Goal: Find contact information: Find contact information

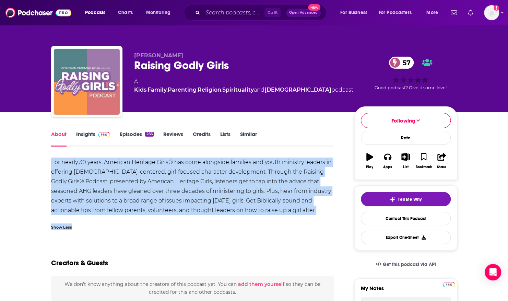
drag, startPoint x: 51, startPoint y: 160, endPoint x: 274, endPoint y: 218, distance: 229.7
click at [274, 218] on div "For nearly 30 years, American Heritage Girls® has come alongside families and y…" at bounding box center [192, 195] width 283 height 76
copy div "For nearly 30 years, American Heritage Girls® has come alongside families and y…"
click at [134, 134] on link "Episodes 266" at bounding box center [136, 139] width 34 height 16
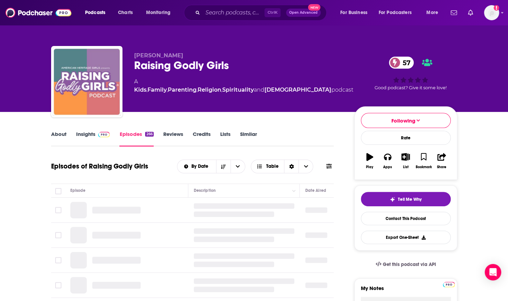
click at [91, 134] on link "Insights" at bounding box center [93, 139] width 34 height 16
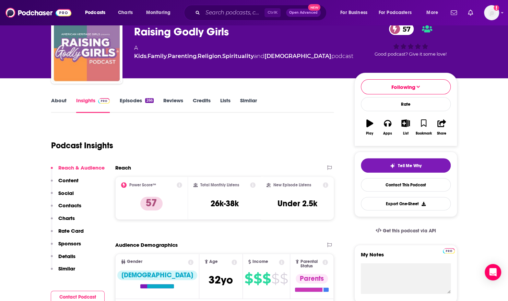
scroll to position [36, 0]
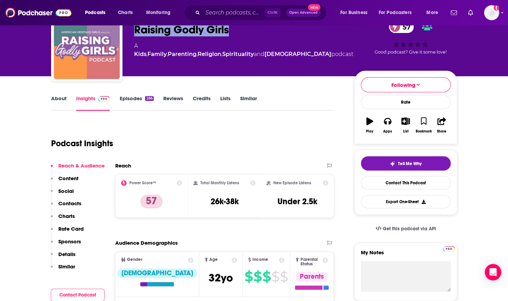
drag, startPoint x: 234, startPoint y: 27, endPoint x: 132, endPoint y: 27, distance: 101.5
click at [132, 27] on div "[PERSON_NAME] Raising Godly Girls 57 A Kids , Family , Parenting , Religion , S…" at bounding box center [254, 47] width 406 height 74
copy h2 "Raising Godly Girls"
click at [123, 97] on link "Episodes 266" at bounding box center [136, 103] width 34 height 16
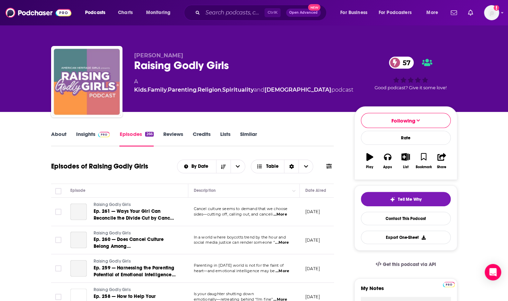
click at [98, 134] on img at bounding box center [104, 134] width 12 height 5
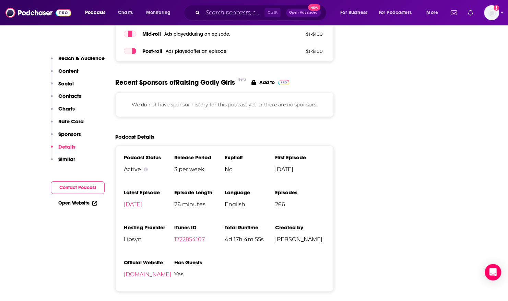
scroll to position [897, 0]
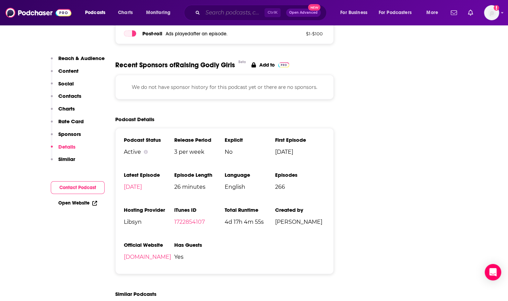
click at [252, 11] on input "Search podcasts, credits, & more..." at bounding box center [234, 12] width 62 height 11
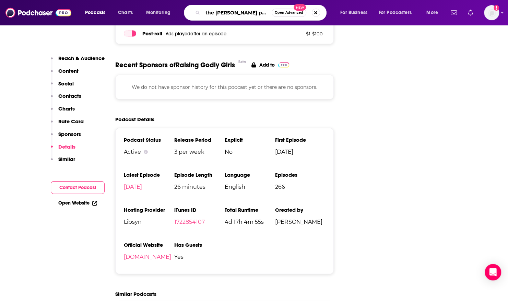
type input "the [PERSON_NAME] podcast"
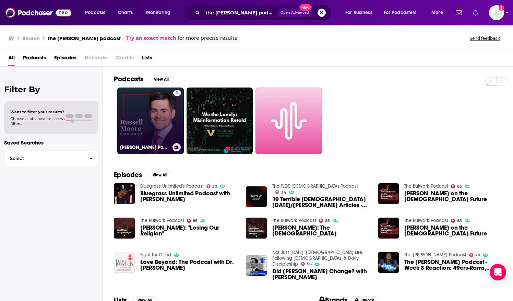
click at [164, 107] on link "5 [PERSON_NAME] Podcast" at bounding box center [150, 120] width 67 height 67
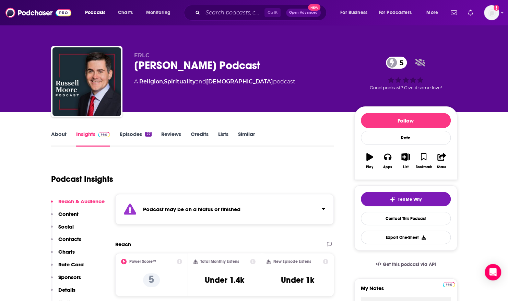
click at [128, 135] on link "Episodes 27" at bounding box center [135, 139] width 32 height 16
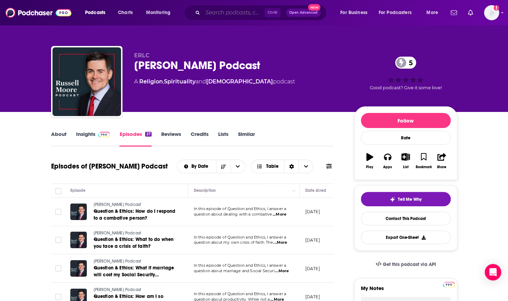
click at [246, 12] on input "Search podcasts, credits, & more..." at bounding box center [234, 12] width 62 height 11
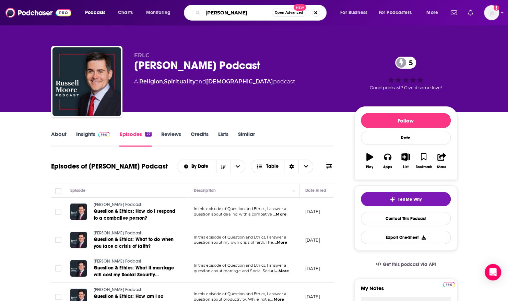
type input "[PERSON_NAME]"
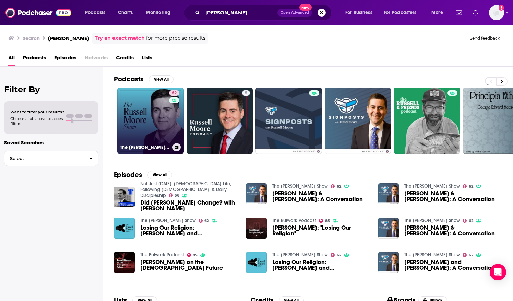
click at [146, 107] on link "62 The [PERSON_NAME] Show" at bounding box center [150, 120] width 67 height 67
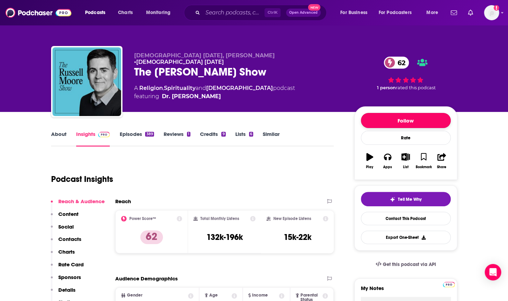
click at [375, 115] on button "Follow" at bounding box center [406, 120] width 90 height 15
click at [60, 135] on link "About" at bounding box center [58, 139] width 15 height 16
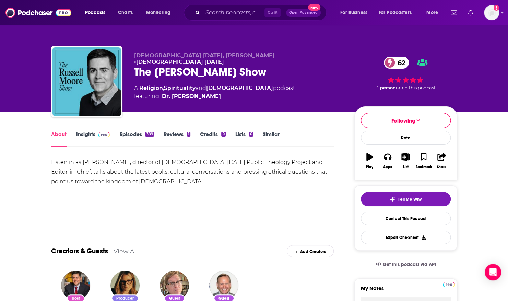
click at [60, 134] on link "About" at bounding box center [58, 139] width 15 height 16
click at [132, 135] on link "Episodes 389" at bounding box center [136, 139] width 34 height 16
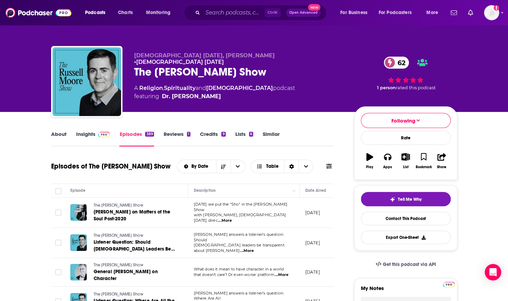
click at [232, 218] on span "...More" at bounding box center [225, 220] width 14 height 5
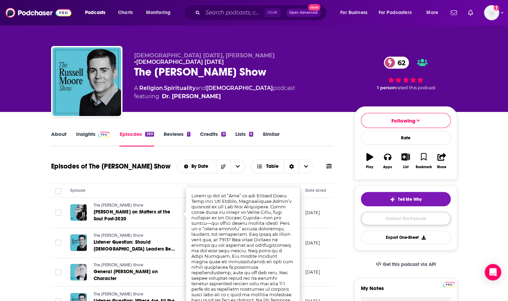
click at [430, 218] on link "Contact This Podcast" at bounding box center [406, 218] width 90 height 13
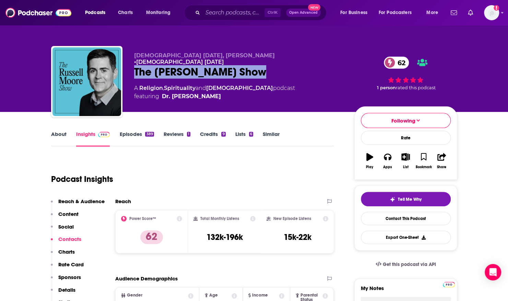
drag, startPoint x: 134, startPoint y: 67, endPoint x: 251, endPoint y: 69, distance: 116.6
click at [251, 69] on div "The [PERSON_NAME] Show 62" at bounding box center [238, 71] width 209 height 13
copy h2 "The [PERSON_NAME] Show"
